Goal: Task Accomplishment & Management: Use online tool/utility

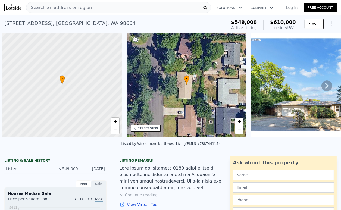
scroll to position [0, 2]
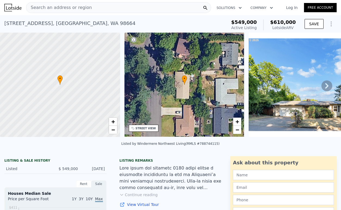
click at [323, 90] on icon at bounding box center [326, 85] width 11 height 11
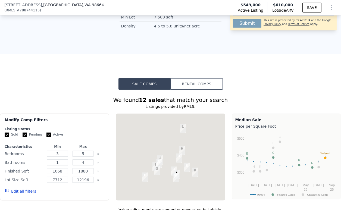
scroll to position [603, 0]
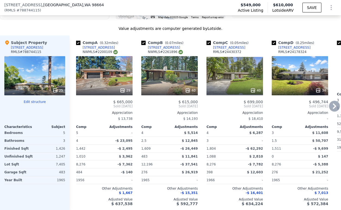
click at [329, 107] on icon at bounding box center [334, 106] width 11 height 11
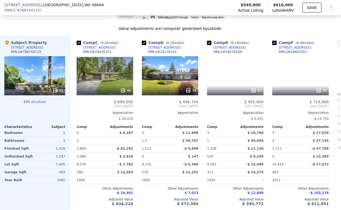
scroll to position [0, 130]
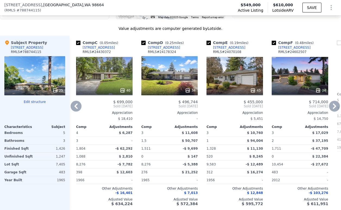
click at [159, 50] on div "[STREET_ADDRESS]" at bounding box center [164, 47] width 32 height 4
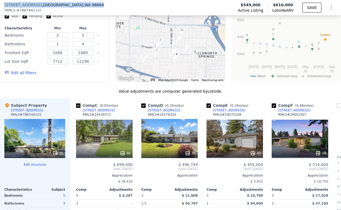
scroll to position [525, 0]
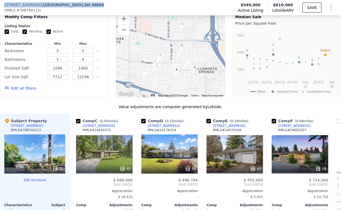
drag, startPoint x: 74, startPoint y: 4, endPoint x: 4, endPoint y: 4, distance: 70.1
click at [4, 4] on div "1105 SE 99th Ave , Vancouver , WA 98664 ( RMLS # 788744115 )" at bounding box center [56, 7] width 104 height 11
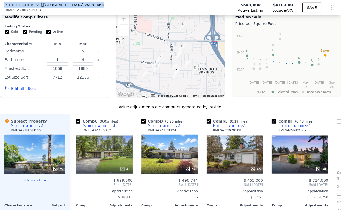
copy div "1105 SE 99th Ave , Vancouver , WA 98664"
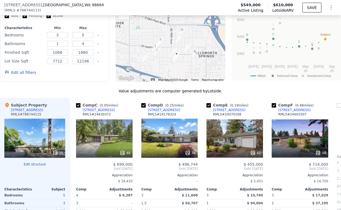
scroll to position [601, 0]
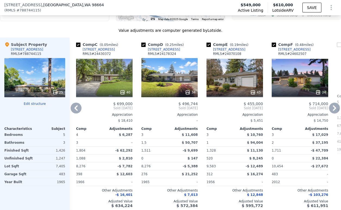
click at [329, 113] on icon at bounding box center [334, 108] width 11 height 11
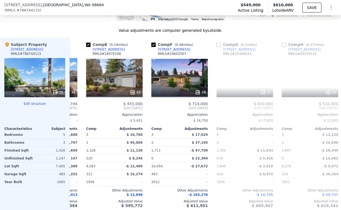
scroll to position [0, 261]
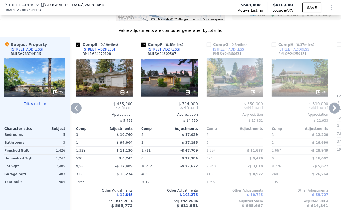
click at [228, 52] on div "1001 SE 94th Ave" at bounding box center [229, 49] width 32 height 4
click at [329, 110] on icon at bounding box center [334, 108] width 11 height 11
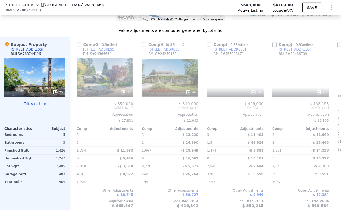
scroll to position [0, 391]
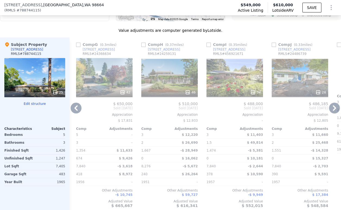
click at [331, 113] on icon at bounding box center [334, 108] width 11 height 11
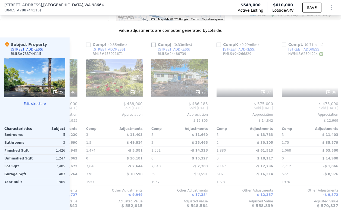
scroll to position [0, 521]
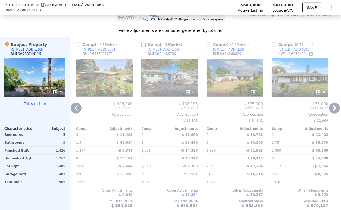
click at [331, 110] on icon at bounding box center [334, 108] width 11 height 11
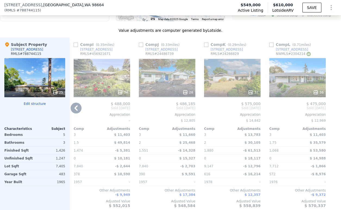
click at [75, 111] on icon at bounding box center [76, 108] width 11 height 11
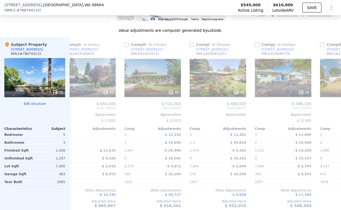
scroll to position [0, 398]
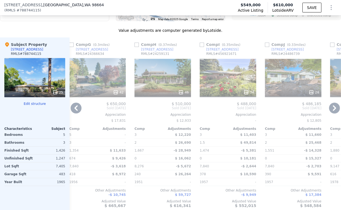
click at [75, 110] on icon at bounding box center [76, 108] width 11 height 11
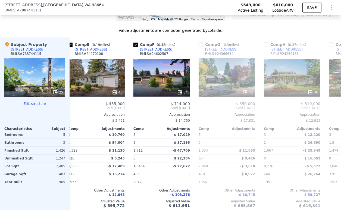
scroll to position [0, 267]
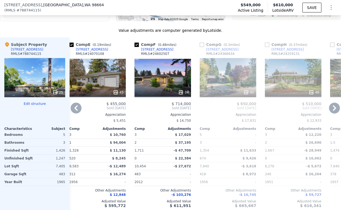
click at [73, 108] on icon at bounding box center [76, 108] width 11 height 11
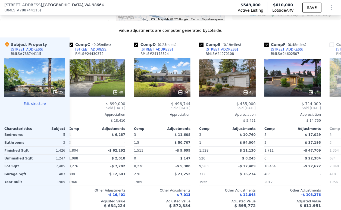
scroll to position [0, 137]
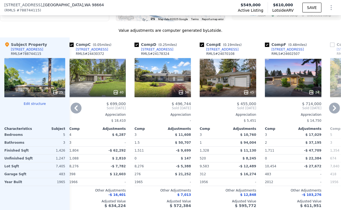
click at [77, 113] on icon at bounding box center [76, 108] width 11 height 11
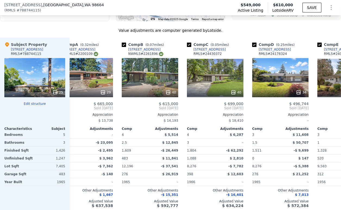
scroll to position [0, 7]
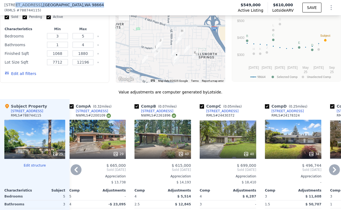
drag, startPoint x: 12, startPoint y: 4, endPoint x: 77, endPoint y: 4, distance: 64.9
click at [77, 4] on div "1105 SE 99th Ave , Vancouver , WA 98664 ( RMLS # 788744115 ) Active Listing $54…" at bounding box center [170, 7] width 341 height 15
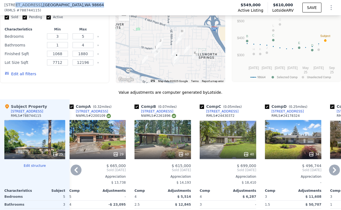
copy div "SE 99th Ave , Vancouver , WA 98664"
click at [329, 175] on icon at bounding box center [334, 170] width 11 height 11
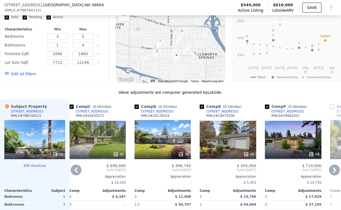
scroll to position [600, 0]
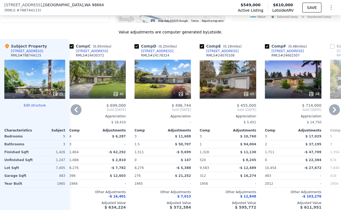
click at [329, 114] on icon at bounding box center [334, 109] width 11 height 11
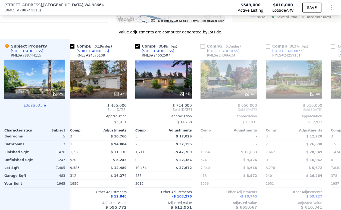
scroll to position [0, 267]
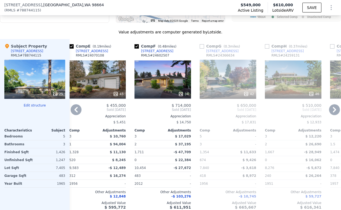
click at [329, 114] on icon at bounding box center [334, 109] width 11 height 11
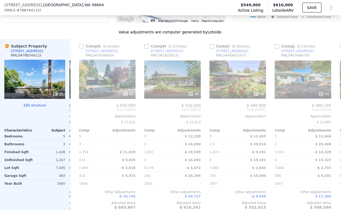
scroll to position [0, 398]
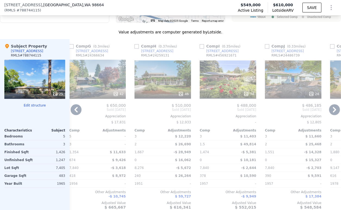
click at [329, 115] on icon at bounding box center [334, 109] width 11 height 11
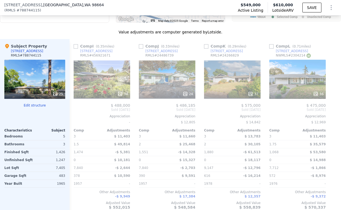
scroll to position [0, 528]
click at [74, 112] on icon at bounding box center [76, 109] width 11 height 11
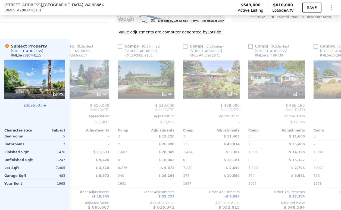
scroll to position [0, 398]
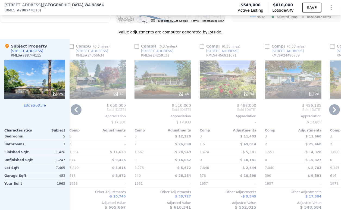
click at [75, 112] on icon at bounding box center [75, 109] width 3 height 5
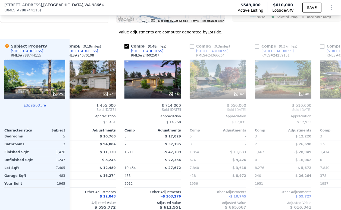
scroll to position [0, 267]
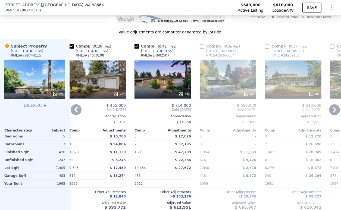
click at [75, 112] on icon at bounding box center [75, 109] width 3 height 5
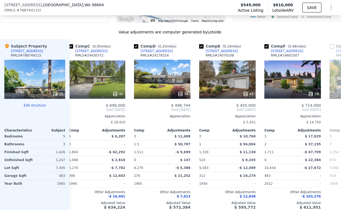
scroll to position [0, 137]
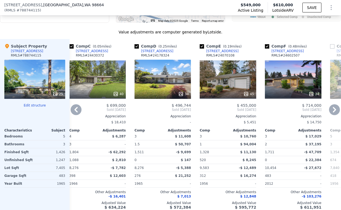
click at [148, 53] on div "[STREET_ADDRESS]" at bounding box center [157, 51] width 32 height 4
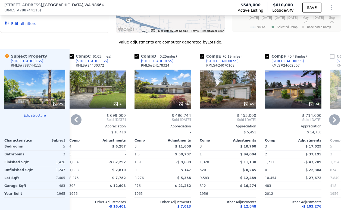
scroll to position [600, 0]
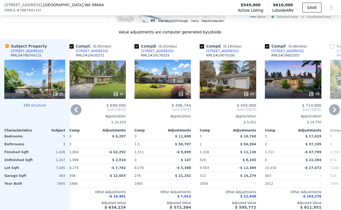
click at [75, 115] on icon at bounding box center [76, 109] width 11 height 11
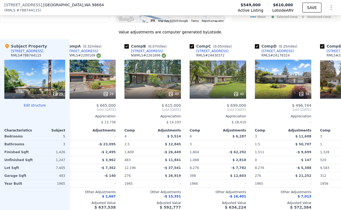
scroll to position [0, 7]
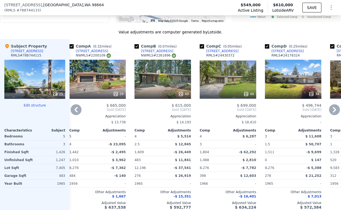
click at [75, 115] on icon at bounding box center [76, 109] width 11 height 11
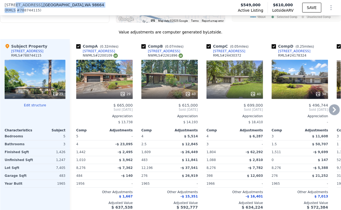
scroll to position [599, 0]
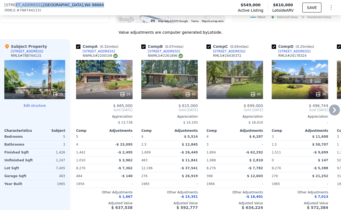
drag, startPoint x: 17, startPoint y: 6, endPoint x: 85, endPoint y: 5, distance: 67.9
click at [85, 5] on div "1105 SE 99th Ave , Vancouver , WA 98664 ( RMLS # 788744115 ) Active Listing $54…" at bounding box center [170, 7] width 341 height 15
copy div "SE 99th Ave , Vancouver , WA 98664"
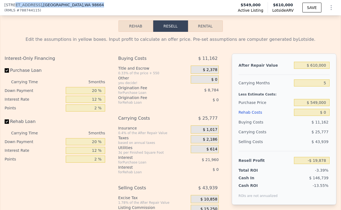
scroll to position [841, 0]
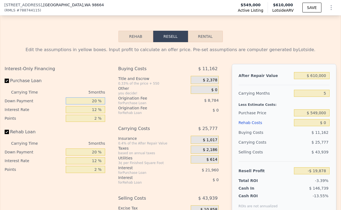
click at [94, 104] on input "20 %" at bounding box center [85, 100] width 39 height 7
type input "10 %"
type input "-$ 23,721"
type input "10 %"
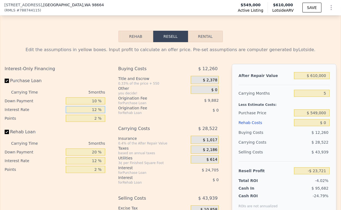
click at [91, 113] on input "12 %" at bounding box center [85, 109] width 39 height 7
type input "9 %"
type input "-$ 17,546"
type input "9 %"
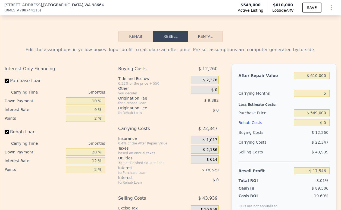
click at [93, 122] on input "2 %" at bounding box center [85, 118] width 39 height 7
type input "1. %"
type input "-$ 12,605"
type input "1.5 %"
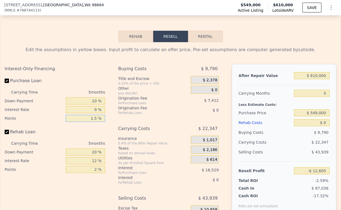
type input "-$ 15,076"
type input "1.5 %"
click at [89, 155] on input "20 %" at bounding box center [85, 151] width 39 height 7
type input "10 %"
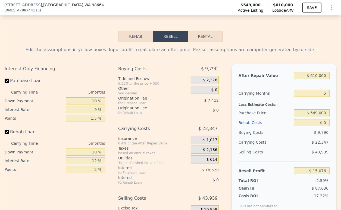
click at [90, 165] on div "12 %" at bounding box center [85, 160] width 39 height 9
click at [89, 164] on input "12 %" at bounding box center [85, 160] width 39 height 7
type input "9 %"
click at [94, 173] on input "2 %" at bounding box center [85, 169] width 39 height 7
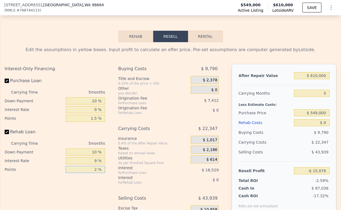
click at [94, 173] on input "2 %" at bounding box center [85, 169] width 39 height 7
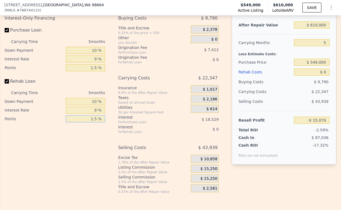
scroll to position [901, 0]
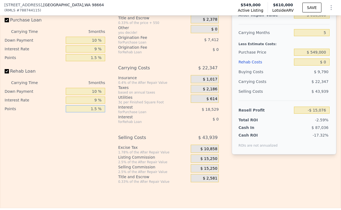
type input "1.5 %"
click at [200, 161] on span "$ 15,250" at bounding box center [208, 158] width 17 height 5
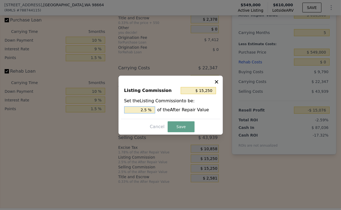
drag, startPoint x: 144, startPoint y: 109, endPoint x: 141, endPoint y: 109, distance: 2.8
click at [141, 109] on input "2.5 %" at bounding box center [139, 109] width 31 height 7
type input "$ 9,150"
type input "1.5 %"
click at [192, 127] on button "Save" at bounding box center [181, 126] width 27 height 11
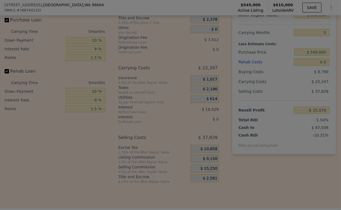
type input "-$ 8,976"
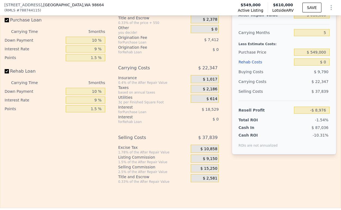
scroll to position [841, 0]
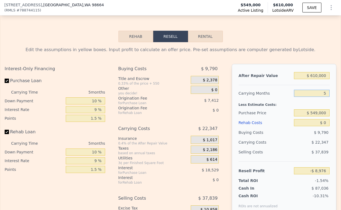
drag, startPoint x: 321, startPoint y: 99, endPoint x: 315, endPoint y: 99, distance: 6.0
click at [315, 97] on input "5" at bounding box center [312, 93] width 36 height 7
type input "4"
type input "-$ 4,506"
type input "4"
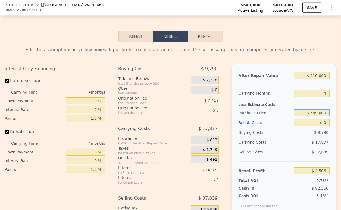
click at [314, 116] on input "$ 549,000" at bounding box center [312, 112] width 36 height 7
type input "$ 300,000"
click at [277, 147] on div "$ 17,877" at bounding box center [302, 142] width 56 height 10
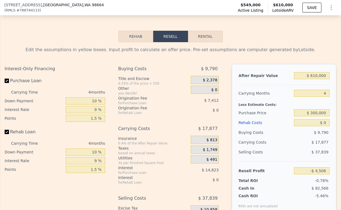
type input "$ 255,409"
click at [320, 126] on input "$ 0" at bounding box center [312, 122] width 36 height 7
type input "$ 6"
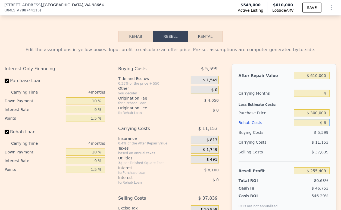
type input "$ 255,403"
type input "$ 6,000"
type input "$ 255,348"
type input "$ 60,000"
type input "$ 192,979"
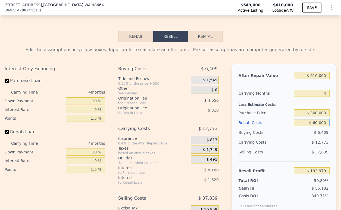
type input "$ 60,000"
click at [286, 157] on div "Selling Costs" at bounding box center [264, 152] width 53 height 10
drag, startPoint x: 314, startPoint y: 121, endPoint x: 310, endPoint y: 122, distance: 3.7
click at [310, 116] on input "$ 300,000" at bounding box center [312, 112] width 36 height 7
type input "$ 350,000"
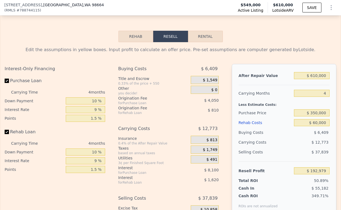
click at [295, 147] on div "$ 12,773" at bounding box center [302, 142] width 56 height 10
type input "$ 140,785"
click at [310, 9] on button "SAVE" at bounding box center [311, 8] width 19 height 10
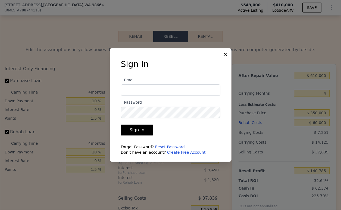
click at [200, 93] on input "Email" at bounding box center [170, 89] width 99 height 11
click at [227, 53] on icon at bounding box center [224, 54] width 5 height 5
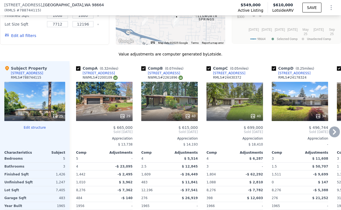
scroll to position [599, 0]
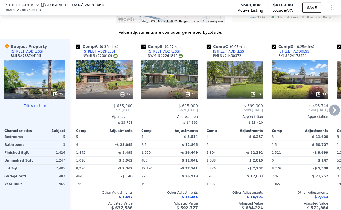
click at [332, 115] on icon at bounding box center [334, 110] width 11 height 11
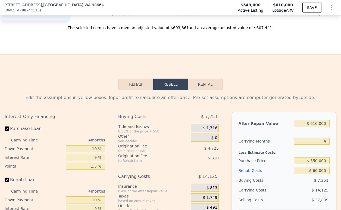
scroll to position [841, 0]
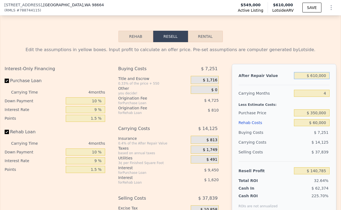
click at [309, 79] on input "$ 610,000" at bounding box center [312, 75] width 36 height 7
type input "$ 5"
type input "-$ 431,108"
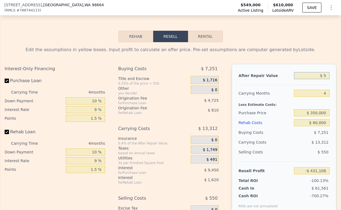
type input "$ 56"
type input "-$ 431,060"
type input "$ 560"
type input "-$ 430,588"
type input "$ 5,600"
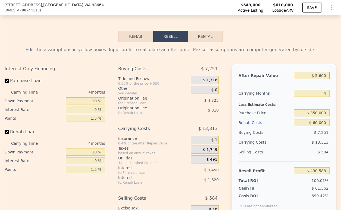
type input "-$ 425,863"
type input "$ 560,000"
type input "$ 93,907"
type input "$ 560,000"
click at [301, 108] on div "Less Estimate Costs:" at bounding box center [283, 103] width 91 height 10
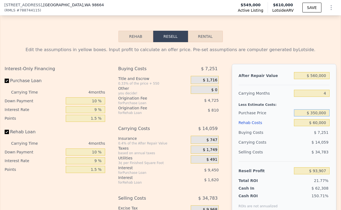
click at [313, 116] on input "$ 350,000" at bounding box center [312, 112] width 36 height 7
click at [311, 116] on input "$ 350,000" at bounding box center [312, 112] width 36 height 7
drag, startPoint x: 311, startPoint y: 121, endPoint x: 314, endPoint y: 122, distance: 3.7
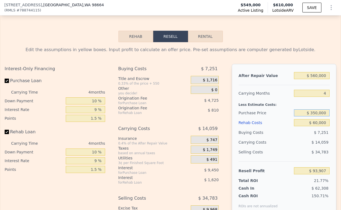
click at [314, 116] on input "$ 350,000" at bounding box center [312, 112] width 36 height 7
click at [303, 116] on input "$ 300,000" at bounding box center [312, 112] width 36 height 7
type input "$ 300,000"
type input "$ 146,101"
drag, startPoint x: 314, startPoint y: 81, endPoint x: 311, endPoint y: 81, distance: 3.4
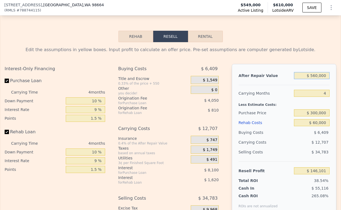
click at [311, 79] on input "$ 560,000" at bounding box center [312, 75] width 36 height 7
type input "$ 58,000"
type input "-$ 324,541"
type input "$ 580,000"
type input "$ 164,853"
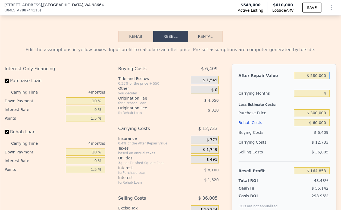
type input "$ 580,000"
click at [286, 127] on div "Rehab Costs" at bounding box center [264, 123] width 53 height 10
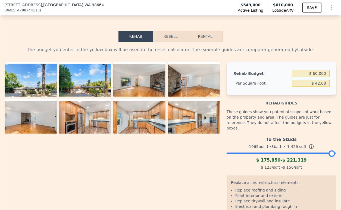
click at [165, 42] on button "Resell" at bounding box center [170, 36] width 34 height 11
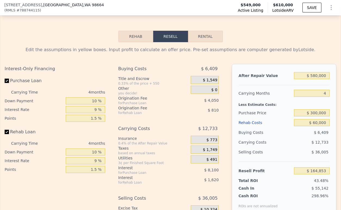
click at [291, 147] on div "$ 12,733" at bounding box center [302, 142] width 56 height 10
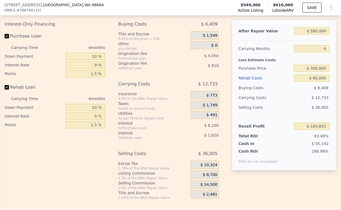
scroll to position [901, 0]
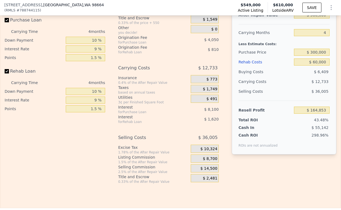
click at [205, 161] on span "$ 8,700" at bounding box center [210, 158] width 14 height 5
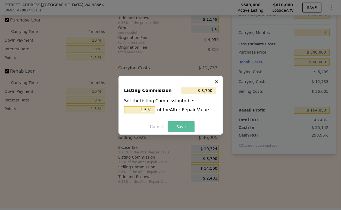
click at [177, 122] on button "Save" at bounding box center [181, 126] width 27 height 11
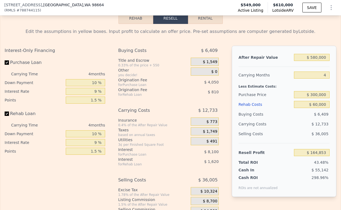
scroll to position [841, 0]
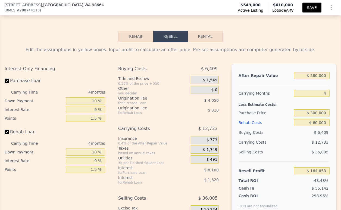
click at [313, 5] on button "SAVE" at bounding box center [311, 8] width 19 height 10
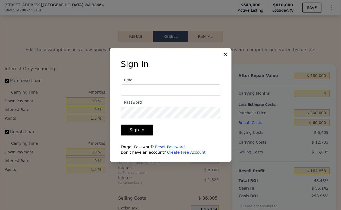
click at [200, 93] on input "Email" at bounding box center [170, 89] width 99 height 11
type input "goodnesscapitalgroupdan@gmail.com"
click at [121, 124] on button "Sign In" at bounding box center [137, 129] width 32 height 11
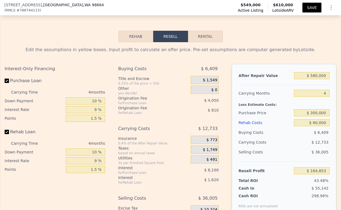
click at [308, 5] on button "SAVE" at bounding box center [311, 8] width 19 height 10
click at [328, 8] on icon "Show Options" at bounding box center [331, 7] width 7 height 7
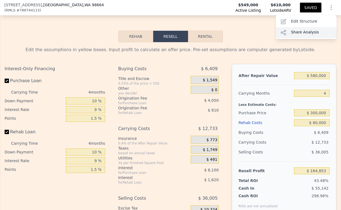
click at [311, 31] on div "Share Analysis" at bounding box center [306, 32] width 61 height 11
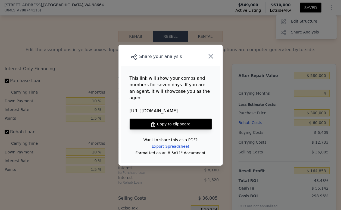
click at [187, 120] on button "Copy to clipboard" at bounding box center [171, 123] width 82 height 11
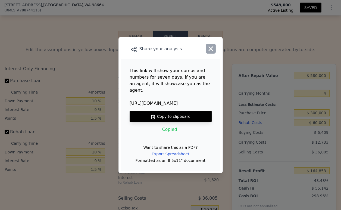
click at [211, 50] on icon "button" at bounding box center [211, 49] width 8 height 8
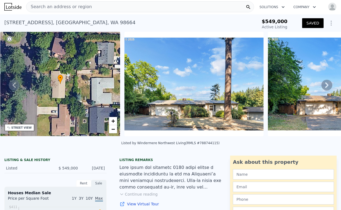
scroll to position [0, 0]
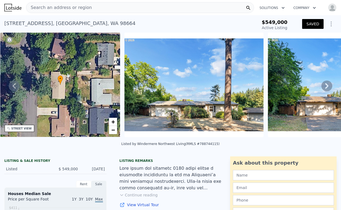
click at [114, 10] on div "Search an address or region" at bounding box center [140, 7] width 228 height 11
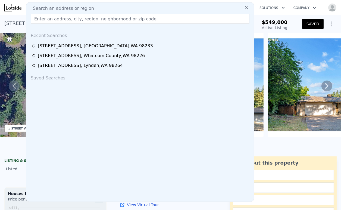
drag, startPoint x: 114, startPoint y: 10, endPoint x: 94, endPoint y: 17, distance: 21.1
click at [94, 17] on input "text" at bounding box center [140, 19] width 219 height 10
paste input "9602 NE 64th St, Vancouver, WA 98662"
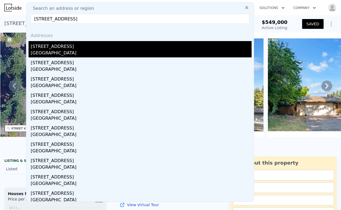
type input "9602 NE 64th St, Vancouver, WA 98662"
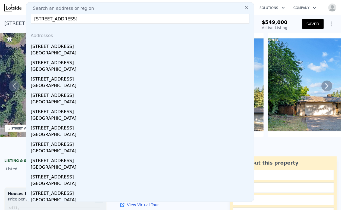
click at [90, 55] on div "Five Corners, WA 98662" at bounding box center [141, 54] width 221 height 8
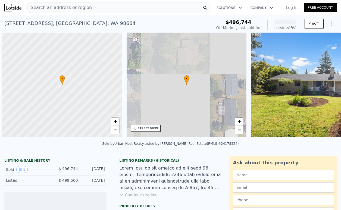
scroll to position [0, 2]
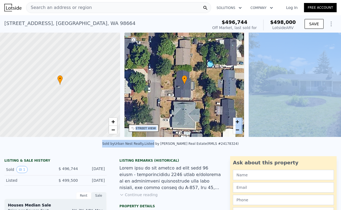
drag, startPoint x: 158, startPoint y: 143, endPoint x: 206, endPoint y: 142, distance: 48.6
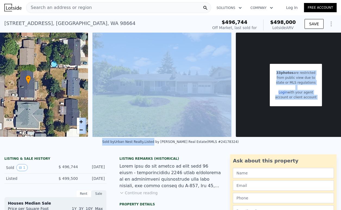
scroll to position [0, 180]
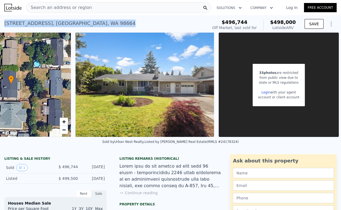
drag, startPoint x: 84, startPoint y: 24, endPoint x: 2, endPoint y: 24, distance: 81.5
click at [2, 24] on div "[STREET_ADDRESS] Sold [DATE] for $496,744 (~ARV $498k ) $496,744 Off Market, la…" at bounding box center [170, 23] width 341 height 17
copy div "[STREET_ADDRESS]"
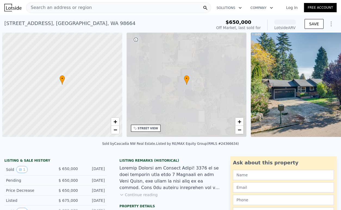
scroll to position [0, 2]
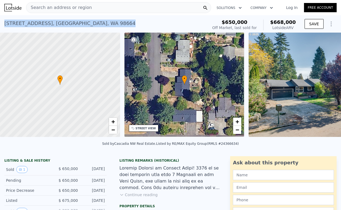
drag, startPoint x: 12, startPoint y: 22, endPoint x: 2, endPoint y: 22, distance: 9.2
click at [2, 22] on div "1001 SE 94th Ave , Vancouver , WA 98664 Sold Jan 2025 for $650k (~ARV $668k ) $…" at bounding box center [170, 23] width 341 height 17
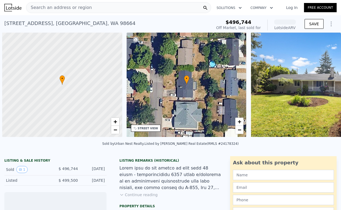
scroll to position [0, 2]
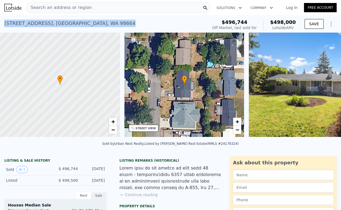
drag, startPoint x: 101, startPoint y: 27, endPoint x: 4, endPoint y: 25, distance: 96.7
click at [4, 25] on div "[STREET_ADDRESS] Sold [DATE] for $496,744 (~ARV $498k ) $496,744 Off Market, la…" at bounding box center [170, 23] width 341 height 17
copy div "[STREET_ADDRESS]"
